Goal: Consume media (video, audio)

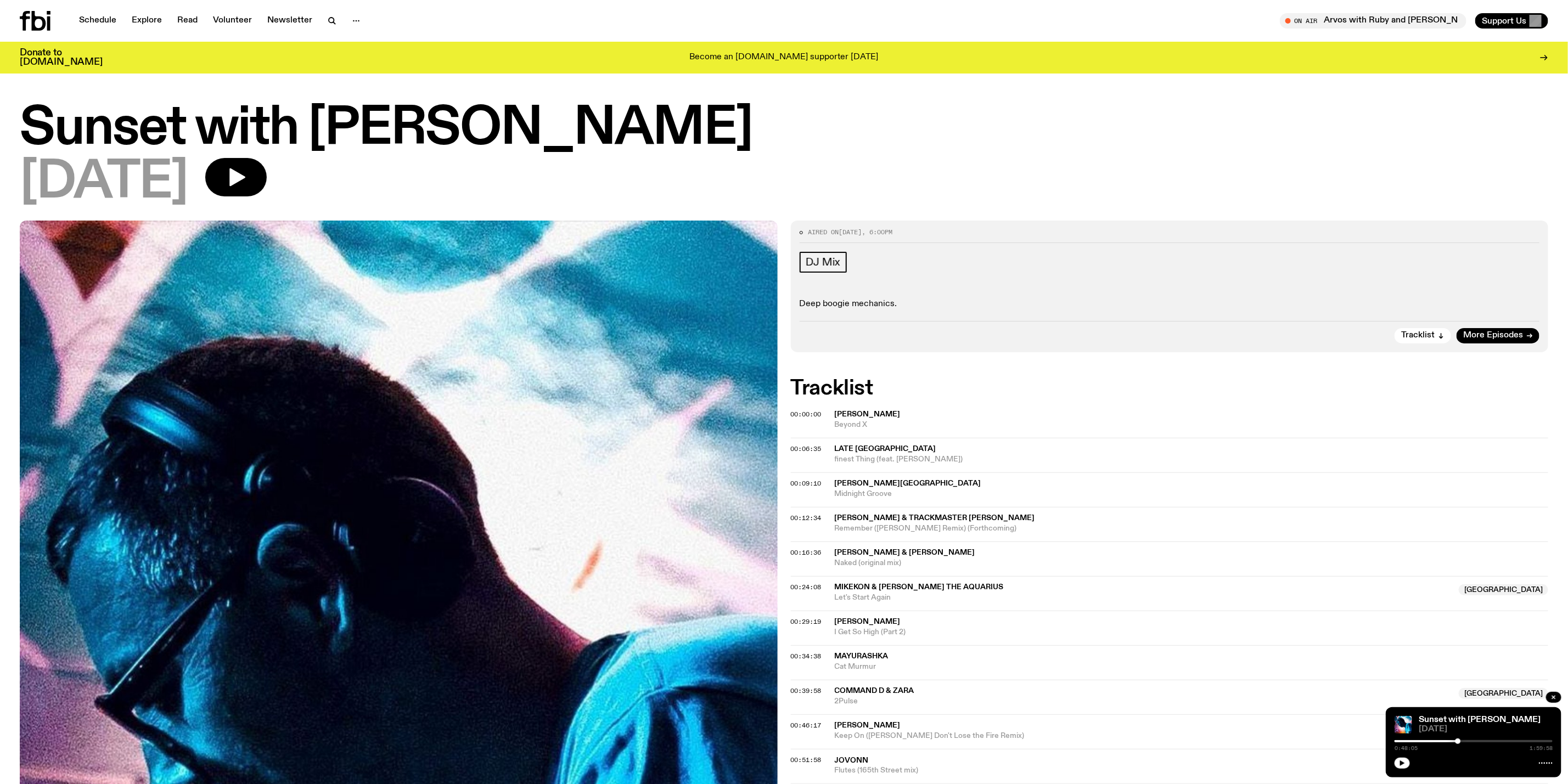
drag, startPoint x: 1456, startPoint y: 738, endPoint x: 1409, endPoint y: 738, distance: 47.0
click at [1409, 738] on div "0:48:05 1:59:58" at bounding box center [1473, 745] width 158 height 13
click at [1396, 741] on div at bounding box center [1379, 741] width 158 height 2
click at [1397, 760] on button "button" at bounding box center [1401, 763] width 15 height 11
click at [1439, 741] on div at bounding box center [1437, 741] width 6 height 6
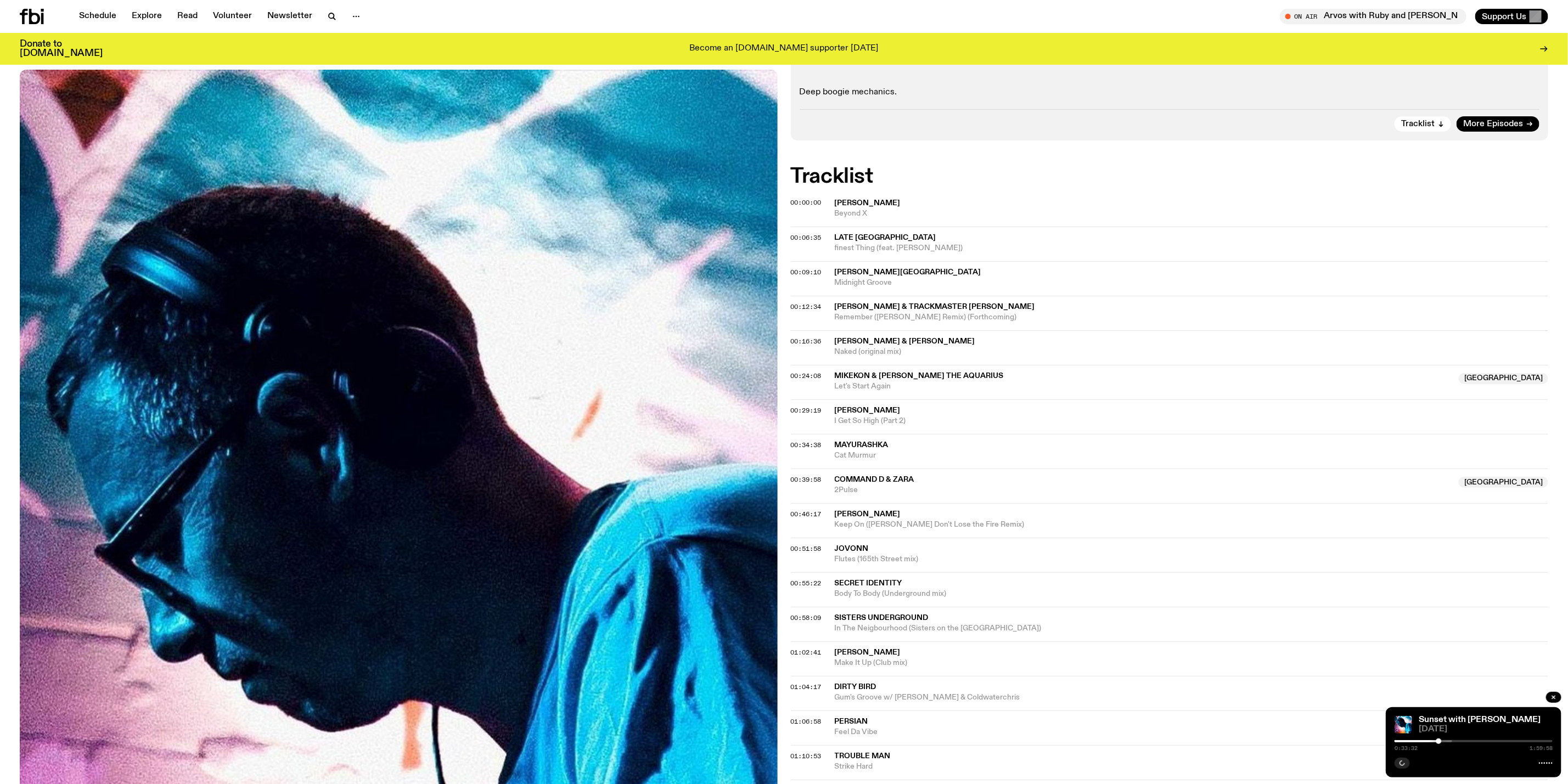
scroll to position [242, 0]
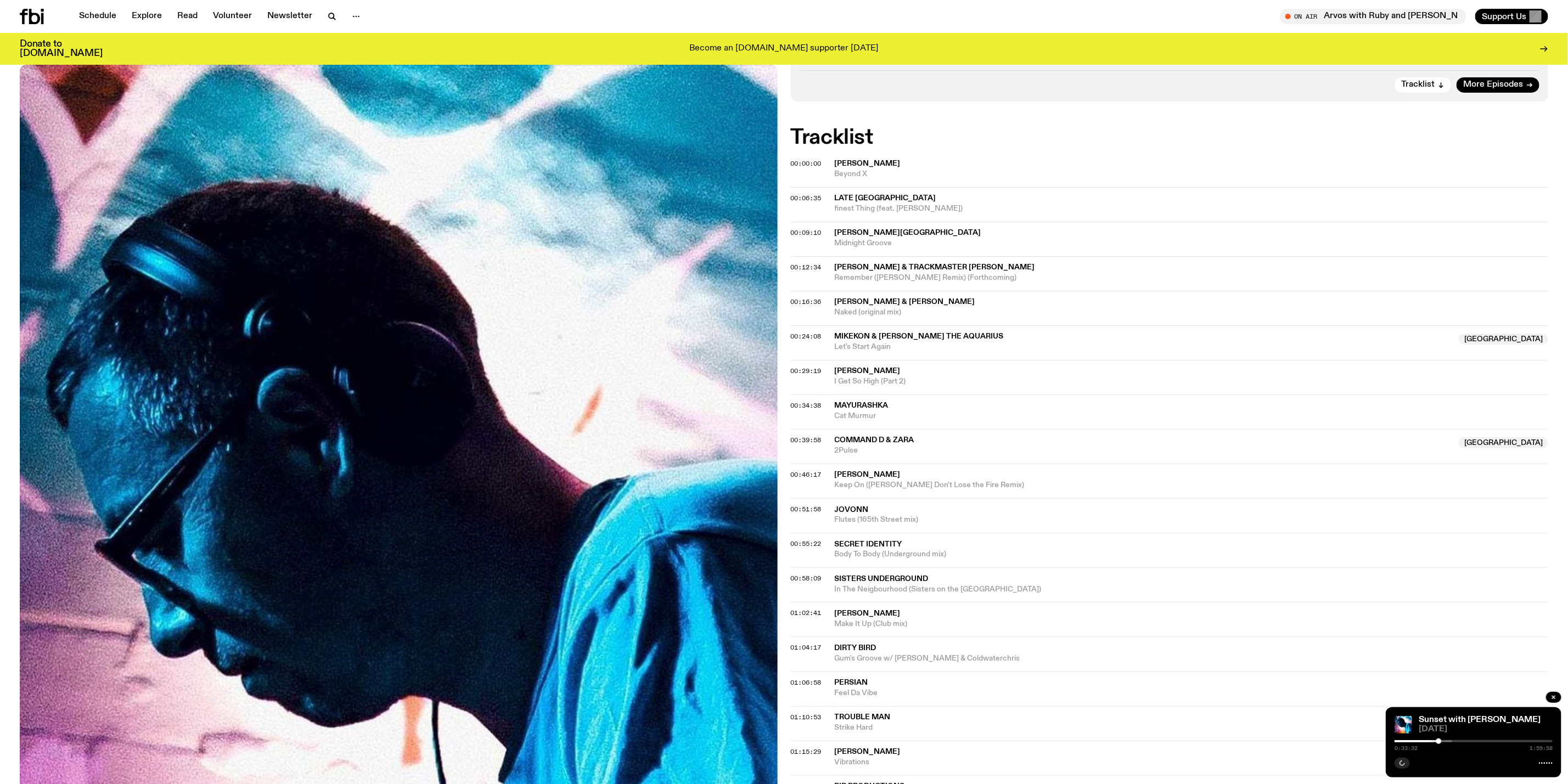
click at [1442, 739] on div "0:33:32 1:59:58" at bounding box center [1473, 745] width 158 height 13
click at [1444, 741] on div at bounding box center [1373, 741] width 158 height 2
click at [1557, 698] on button "button" at bounding box center [1553, 697] width 15 height 11
click at [797, 406] on span "00:34:38" at bounding box center [805, 405] width 31 height 9
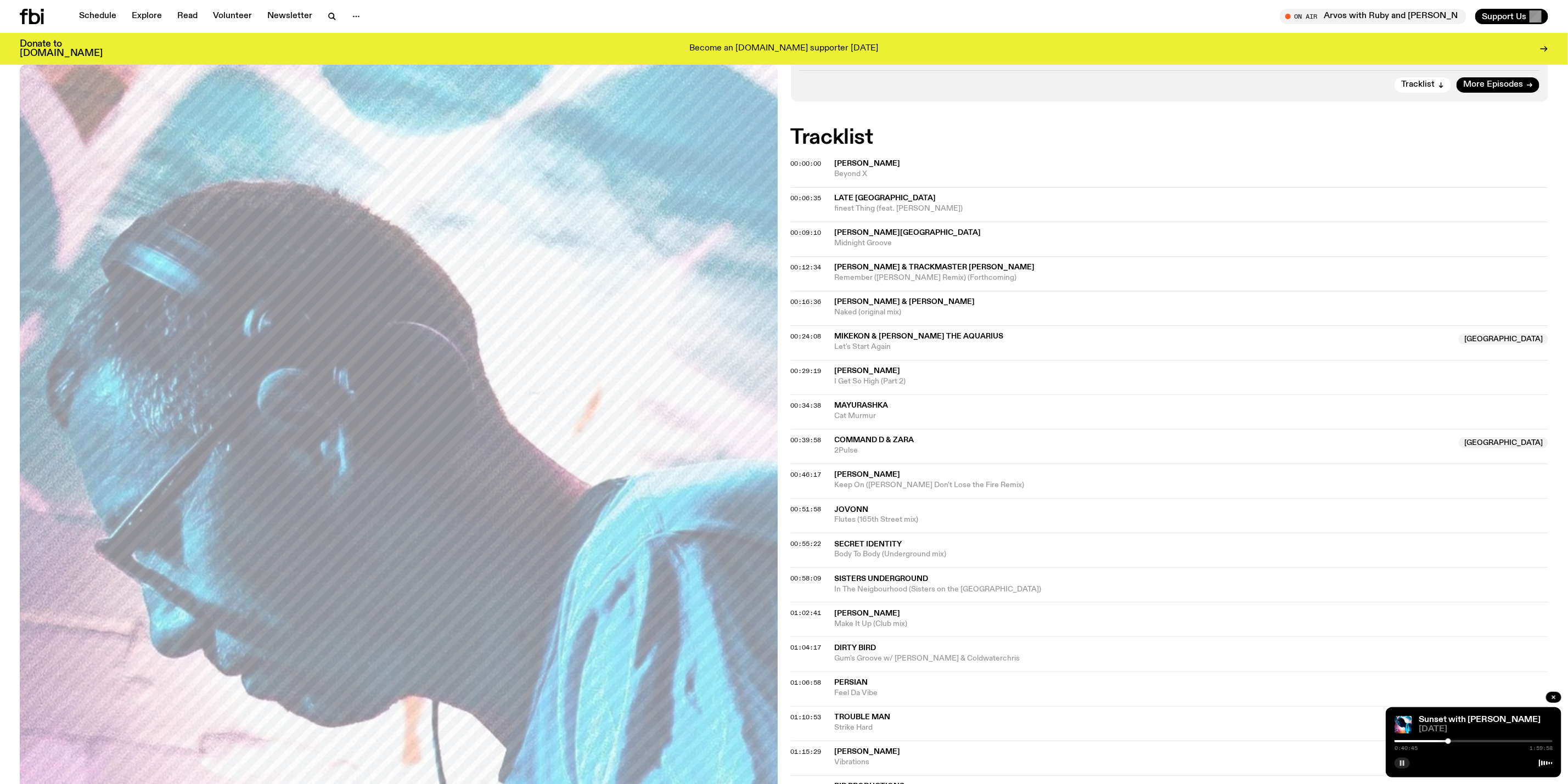
click at [1406, 762] on button "button" at bounding box center [1401, 763] width 15 height 11
